Goal: Contribute content: Add original content to the website for others to see

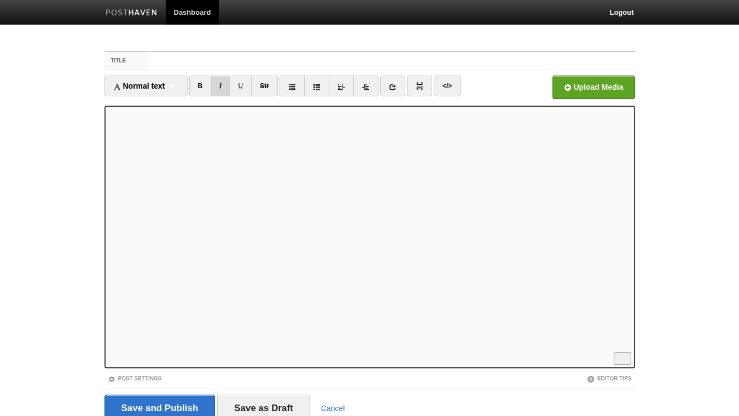
click at [199, 88] on link "B" at bounding box center [200, 86] width 22 height 21
click at [223, 86] on link "I" at bounding box center [220, 86] width 19 height 21
click at [224, 82] on link "I" at bounding box center [220, 86] width 19 height 21
click at [224, 83] on link "I" at bounding box center [220, 86] width 19 height 21
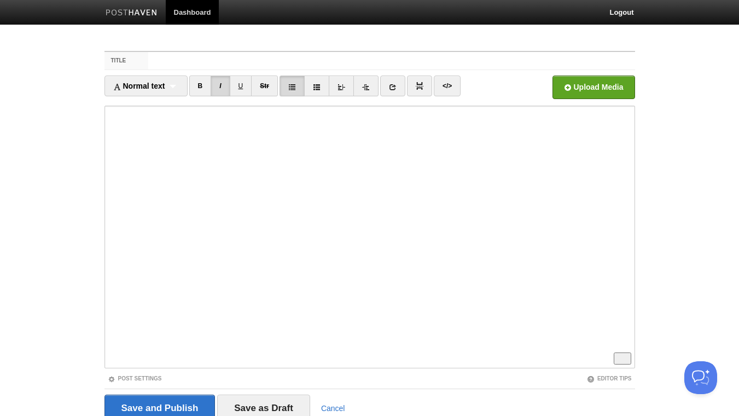
scroll to position [118, 0]
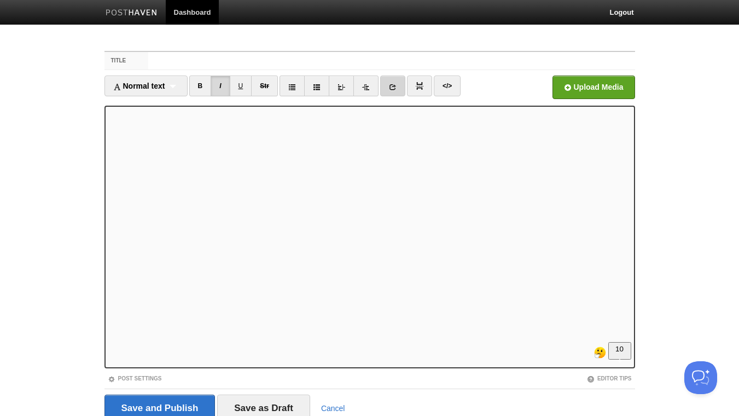
click at [397, 87] on icon at bounding box center [393, 87] width 8 height 8
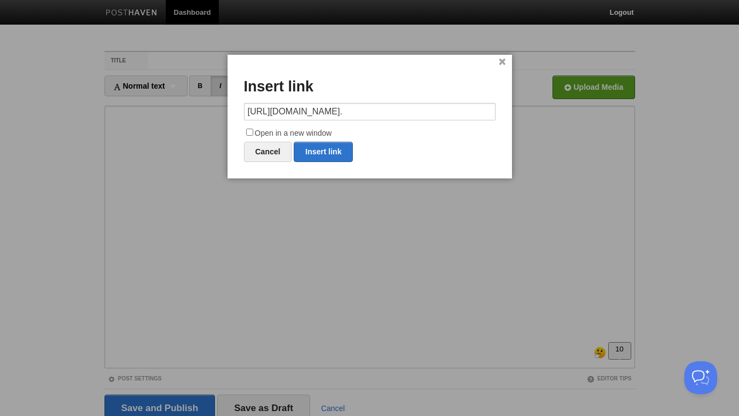
scroll to position [0, 414]
drag, startPoint x: 269, startPoint y: 115, endPoint x: 588, endPoint y: 136, distance: 320.2
click at [496, 120] on input "[URL][DOMAIN_NAME]." at bounding box center [370, 112] width 252 height 18
type input "[URL][DOMAIN_NAME]."
click at [250, 130] on input "Open in a new window" at bounding box center [249, 132] width 7 height 7
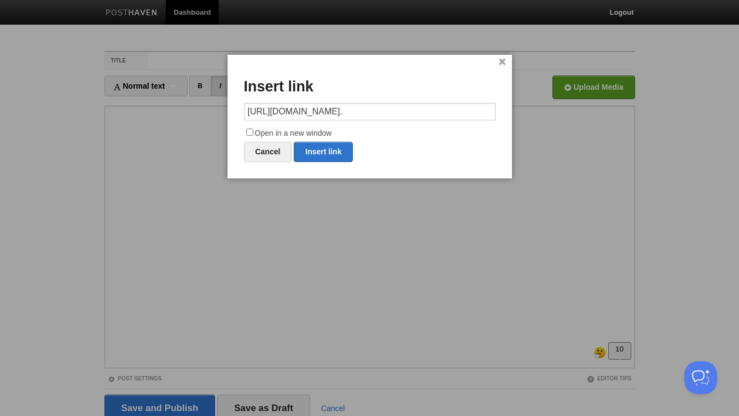
checkbox input "true"
click at [315, 154] on link "Insert link" at bounding box center [323, 152] width 59 height 20
type input "https://"
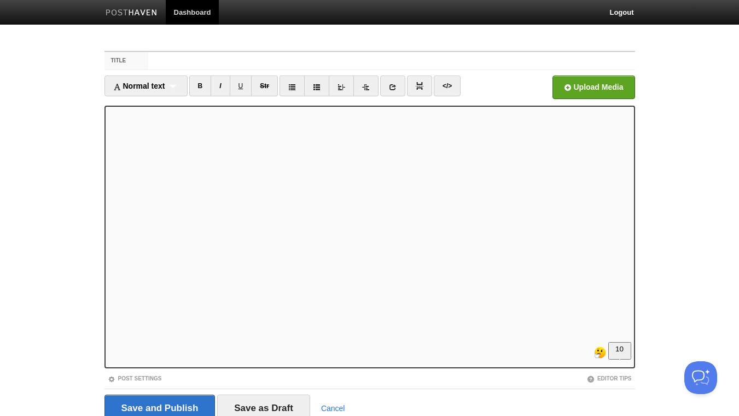
scroll to position [214, 0]
click at [202, 87] on link "B" at bounding box center [200, 86] width 22 height 21
click at [220, 85] on link "I" at bounding box center [220, 86] width 19 height 21
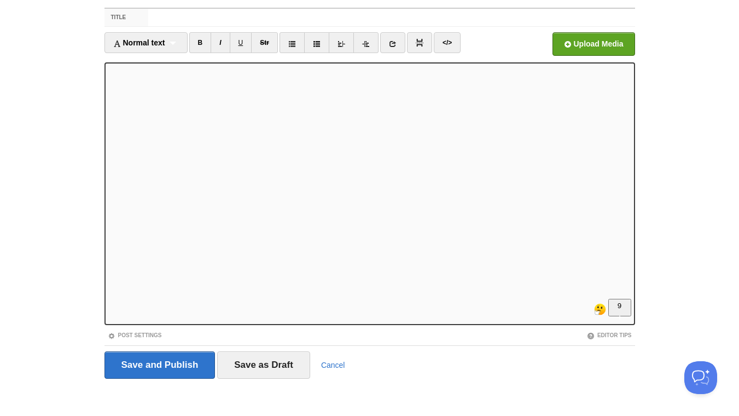
scroll to position [45, 0]
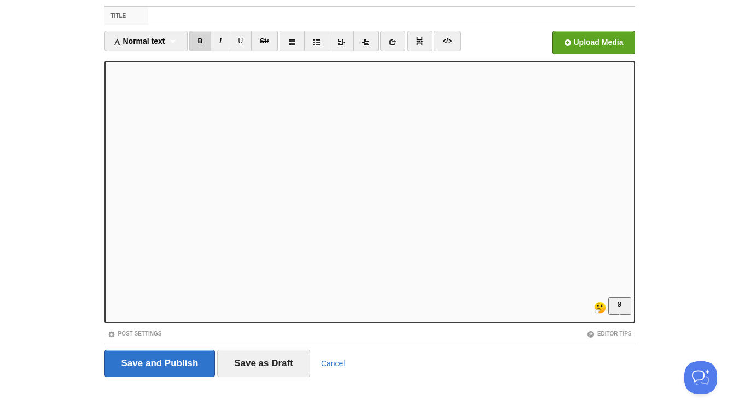
click at [207, 38] on link "B" at bounding box center [200, 41] width 22 height 21
click at [198, 37] on link "B" at bounding box center [200, 41] width 22 height 21
click at [222, 47] on link "I" at bounding box center [220, 41] width 19 height 21
click at [179, 18] on input "Title" at bounding box center [391, 16] width 486 height 18
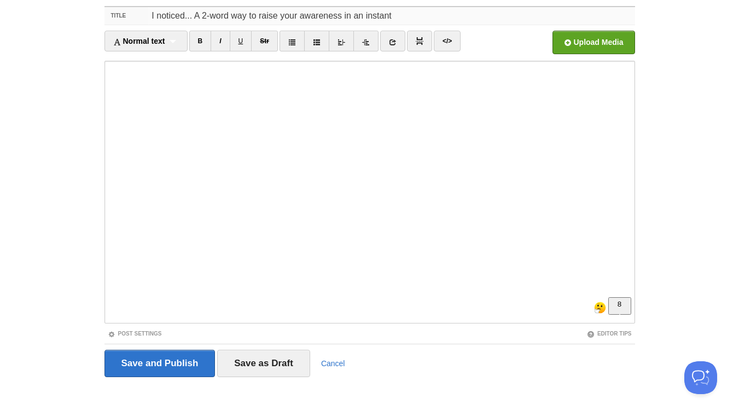
drag, startPoint x: 299, startPoint y: 15, endPoint x: 309, endPoint y: 21, distance: 11.8
click at [300, 15] on input "I noticed... A 2-word way to raise your awareness in an instant" at bounding box center [391, 16] width 486 height 18
click at [418, 13] on input "I noticed... A 2-word way to raise your awareness in an instant" at bounding box center [391, 16] width 486 height 18
click at [245, 16] on input "I noticed... A 2-word way to raise your awareness in an instant" at bounding box center [391, 16] width 486 height 18
drag, startPoint x: 249, startPoint y: 14, endPoint x: 235, endPoint y: 18, distance: 14.7
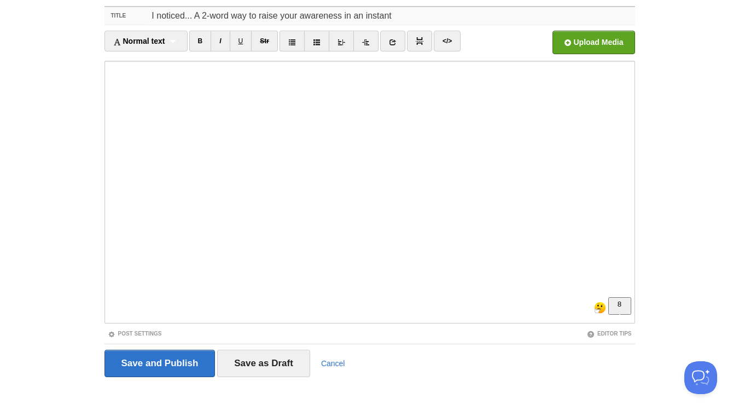
click at [235, 18] on input "I noticed... A 2-word way to raise your awareness in an instant" at bounding box center [391, 16] width 486 height 18
click at [312, 15] on input "I noticed... A 2-word phrase to raise your awareness in an instant" at bounding box center [391, 16] width 486 height 18
click at [410, 18] on input "I noticed... A 2-word phrase to raise your awareness in an instant" at bounding box center [391, 16] width 486 height 18
drag, startPoint x: 421, startPoint y: 17, endPoint x: 408, endPoint y: 18, distance: 13.2
click at [408, 18] on input "I noticed... A 2-word phrase to raise your awareness in an instant and shift fr…" at bounding box center [391, 16] width 486 height 18
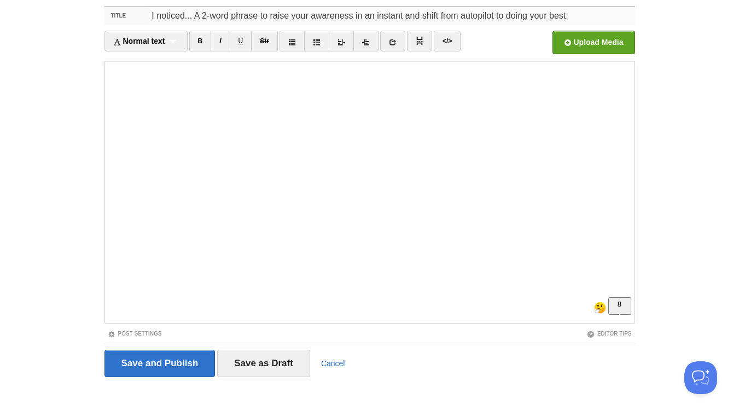
drag, startPoint x: 529, startPoint y: 15, endPoint x: 508, endPoint y: 22, distance: 21.5
click at [508, 22] on input "I noticed... A 2-word phrase to raise your awareness in an instant and shift fr…" at bounding box center [391, 16] width 486 height 18
drag, startPoint x: 591, startPoint y: 15, endPoint x: 545, endPoint y: 18, distance: 46.0
click at [545, 18] on input "I noticed... A 2-word phrase to raise your awareness in an instant and shift fr…" at bounding box center [391, 16] width 486 height 18
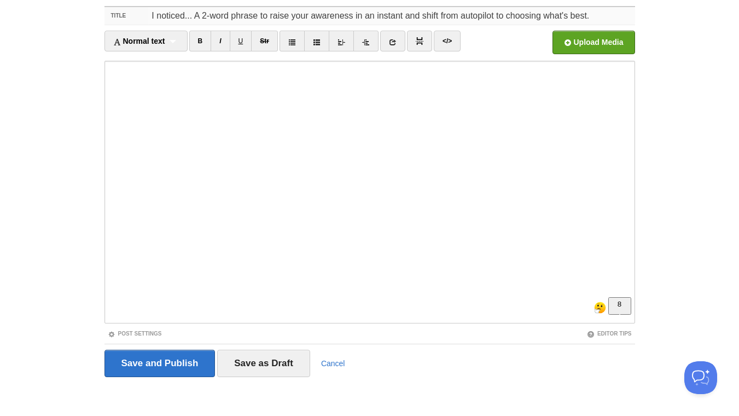
type input "I noticed... A 2-word phrase to raise your awareness in an instant and shift fr…"
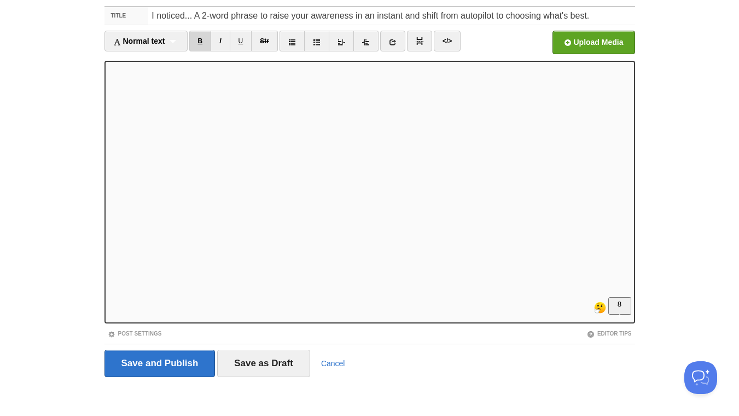
click at [202, 42] on link "B" at bounding box center [200, 41] width 22 height 21
click at [203, 42] on link "B" at bounding box center [200, 41] width 22 height 21
click at [221, 44] on link "I" at bounding box center [220, 41] width 19 height 21
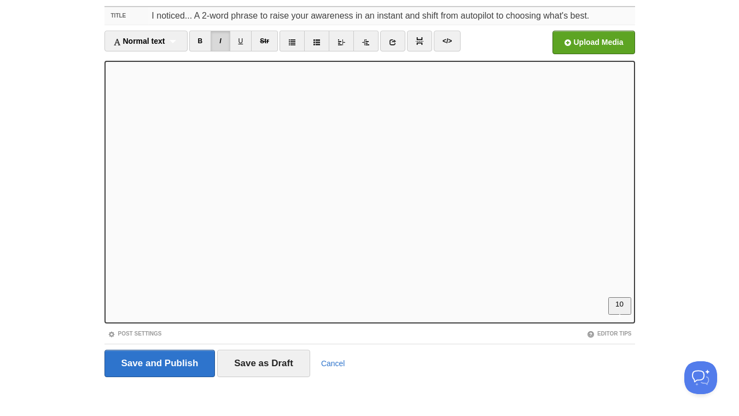
click at [254, 11] on input "I noticed... A 2-word phrase to raise your awareness in an instant and shift fr…" at bounding box center [391, 16] width 486 height 18
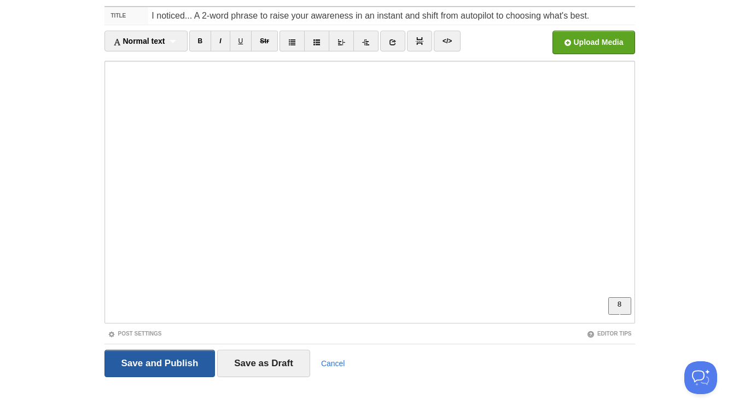
click at [177, 369] on input "Save and Publish" at bounding box center [160, 363] width 111 height 27
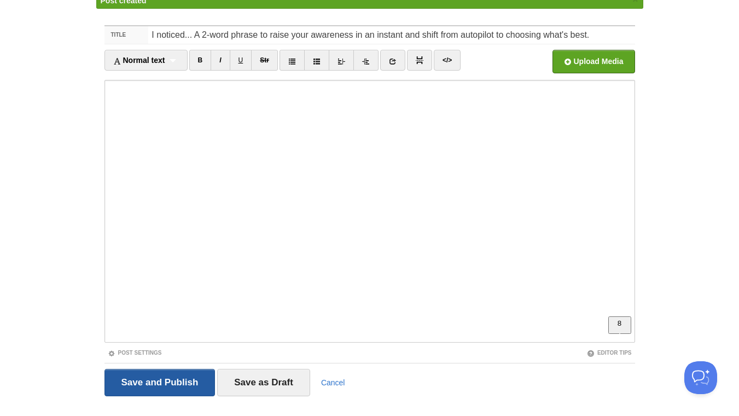
scroll to position [41, 0]
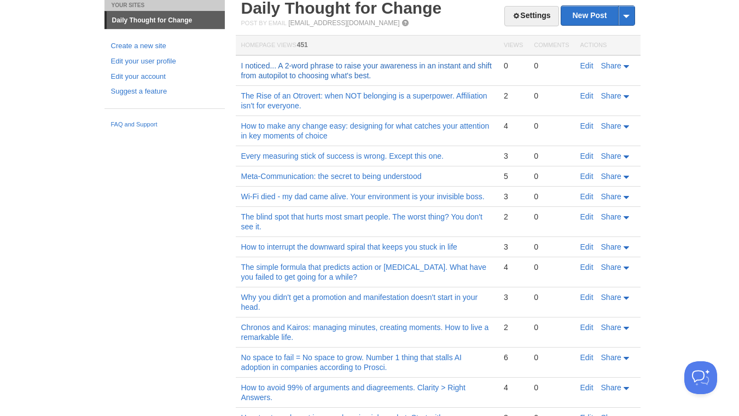
click at [327, 67] on link "I noticed... A 2-word phrase to raise your awareness in an instant and shift fr…" at bounding box center [366, 70] width 251 height 19
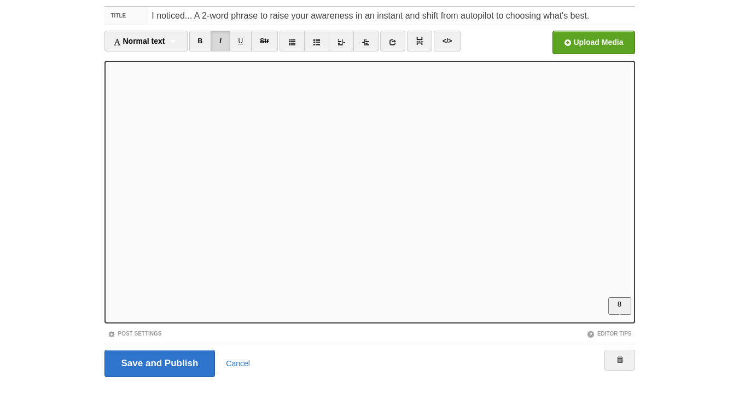
scroll to position [286, 0]
click at [564, 45] on input "file" at bounding box center [263, 46] width 828 height 56
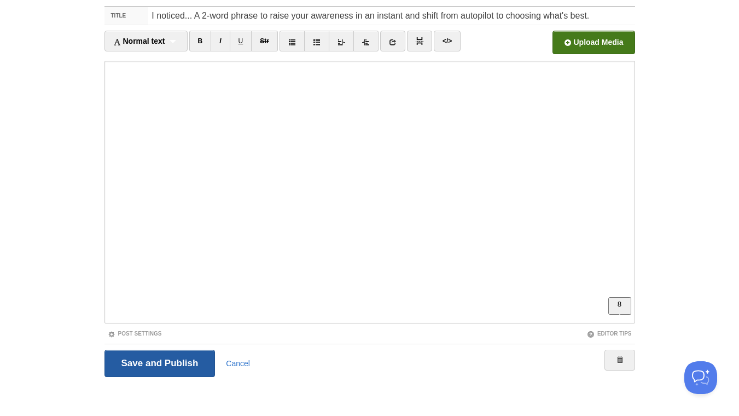
click at [173, 369] on input "Save and Publish" at bounding box center [160, 363] width 111 height 27
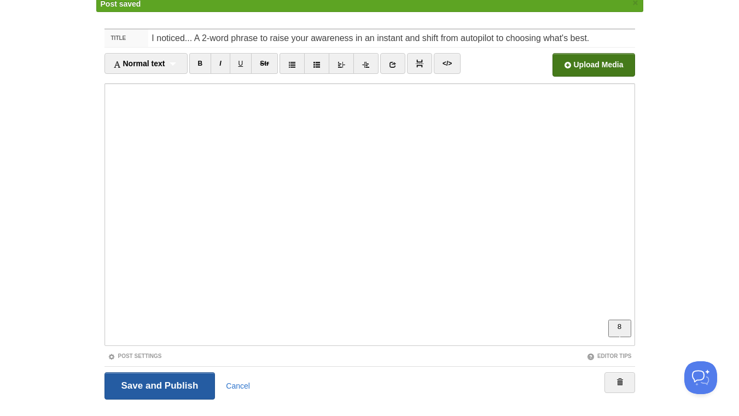
scroll to position [41, 0]
